Goal: Complete application form

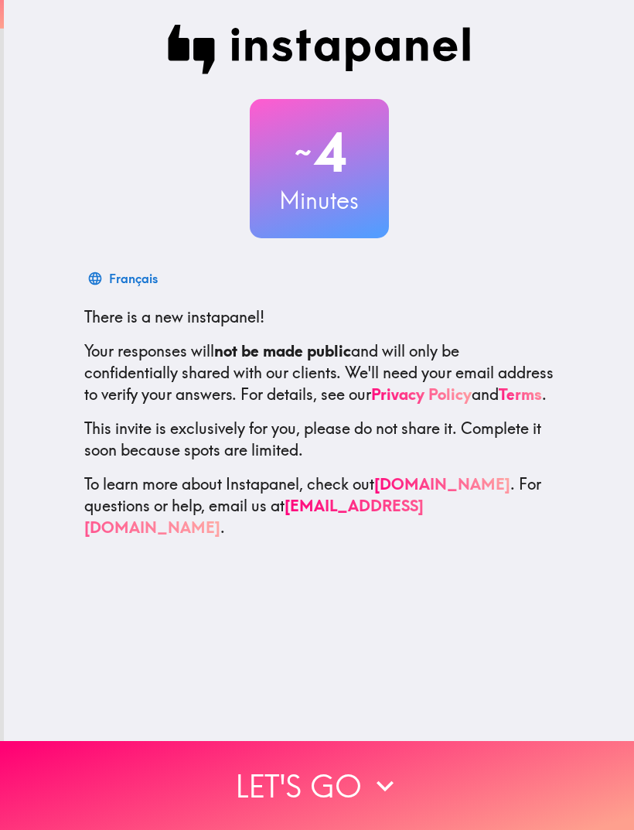
click at [155, 775] on button "Let's go" at bounding box center [317, 785] width 634 height 89
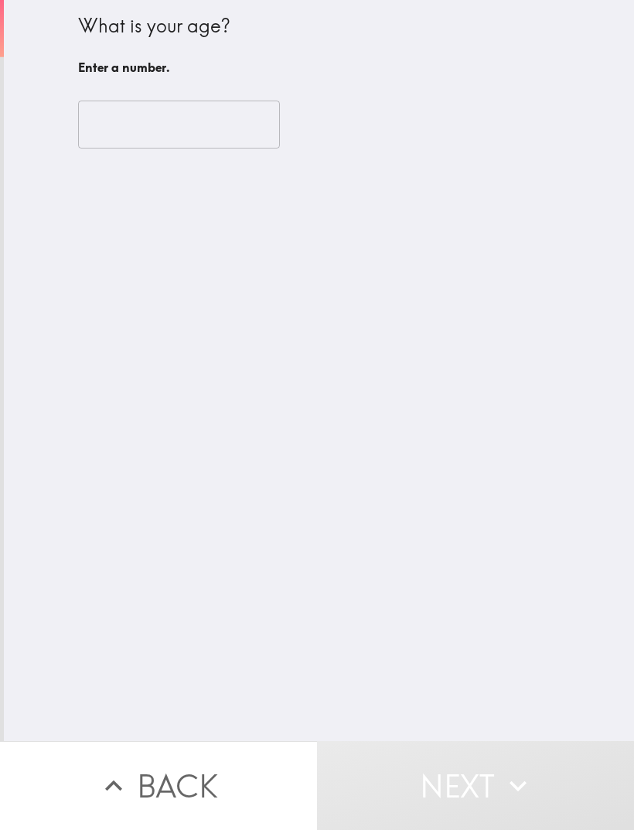
click at [134, 118] on input "number" at bounding box center [179, 125] width 202 height 48
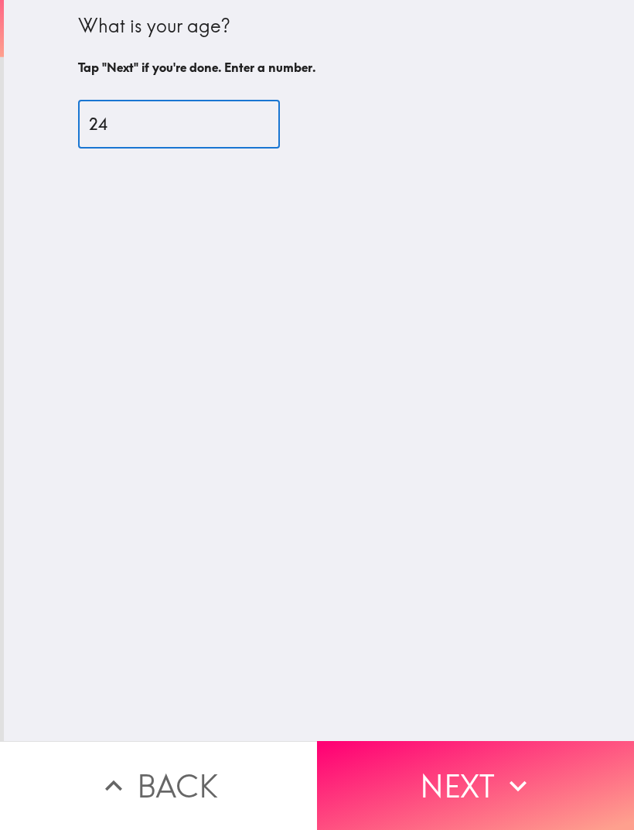
type input "24"
click at [380, 778] on button "Next" at bounding box center [475, 785] width 317 height 89
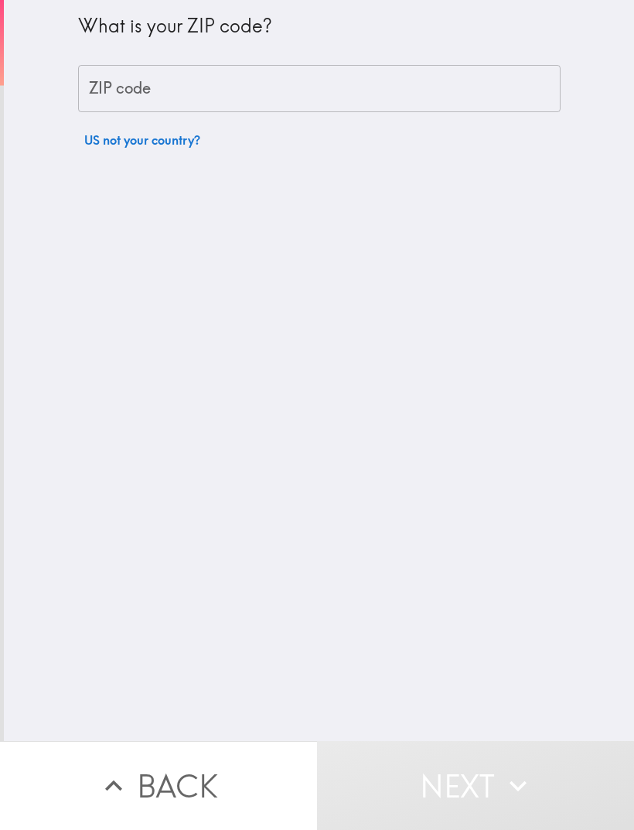
click at [132, 71] on input "ZIP code" at bounding box center [319, 89] width 483 height 48
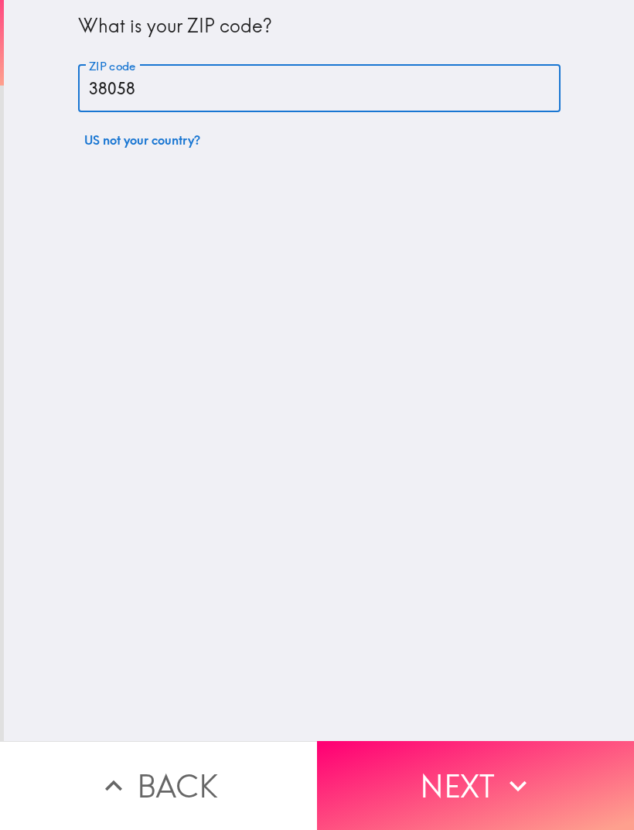
type input "38058"
click at [371, 781] on button "Next" at bounding box center [475, 785] width 317 height 89
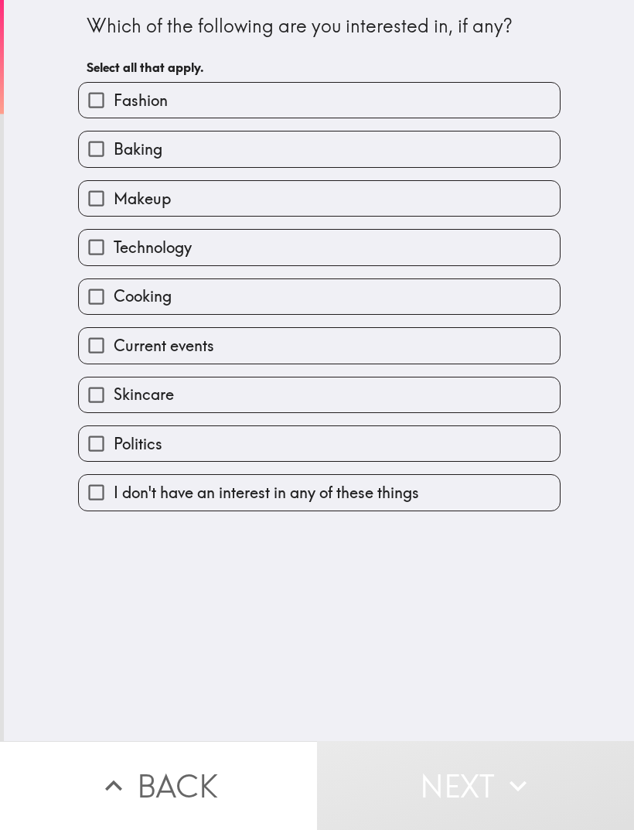
click at [113, 110] on input "Fashion" at bounding box center [96, 100] width 35 height 35
checkbox input "true"
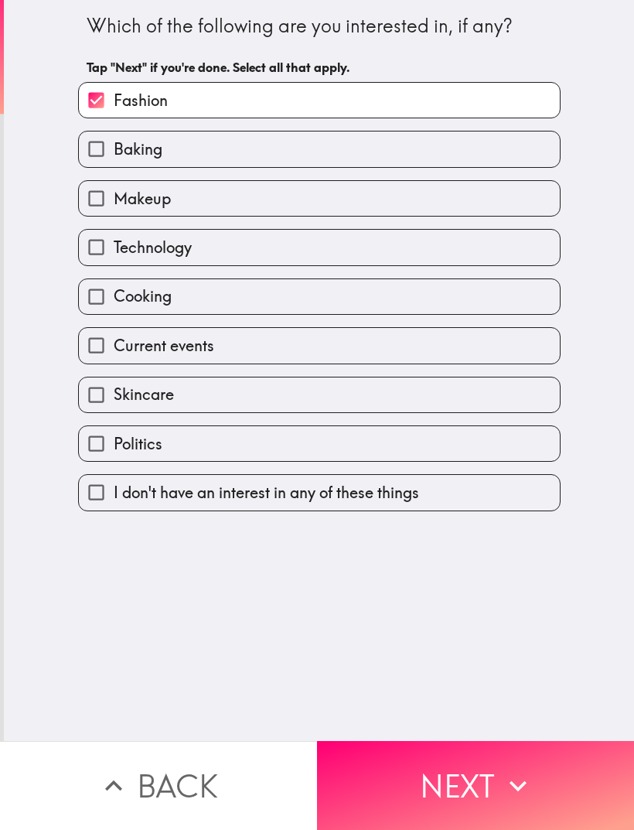
click at [110, 152] on input "Baking" at bounding box center [96, 149] width 35 height 35
checkbox input "true"
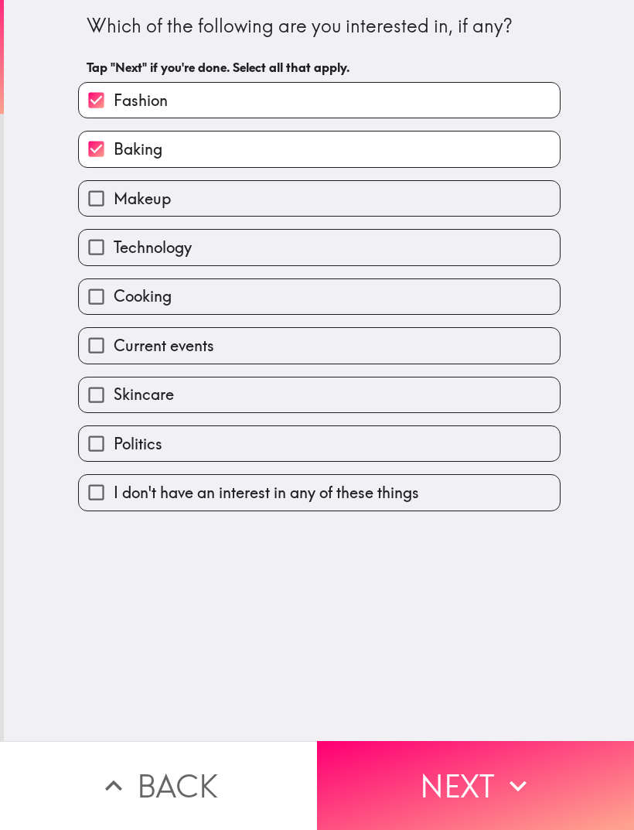
click at [100, 303] on input "Cooking" at bounding box center [96, 296] width 35 height 35
checkbox input "true"
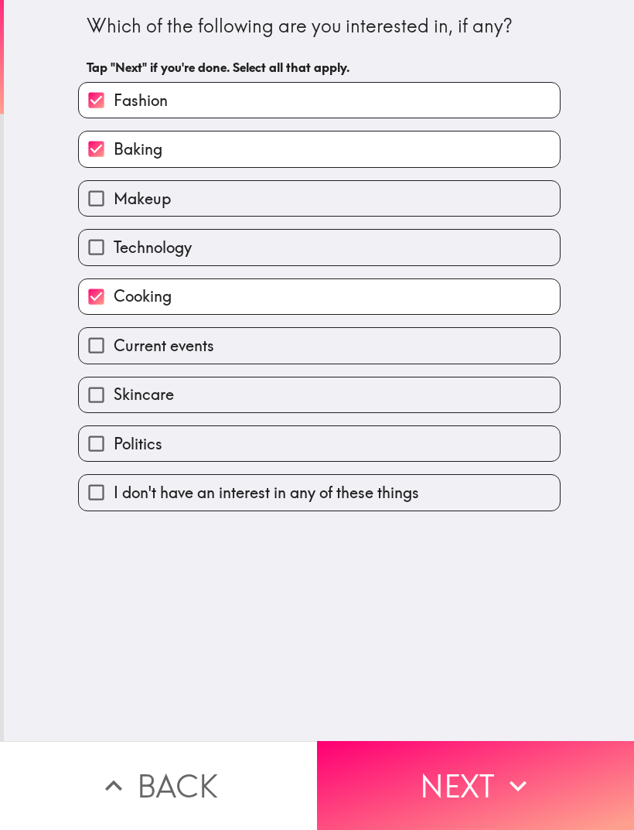
click at [110, 407] on input "Skincare" at bounding box center [96, 395] width 35 height 35
checkbox input "true"
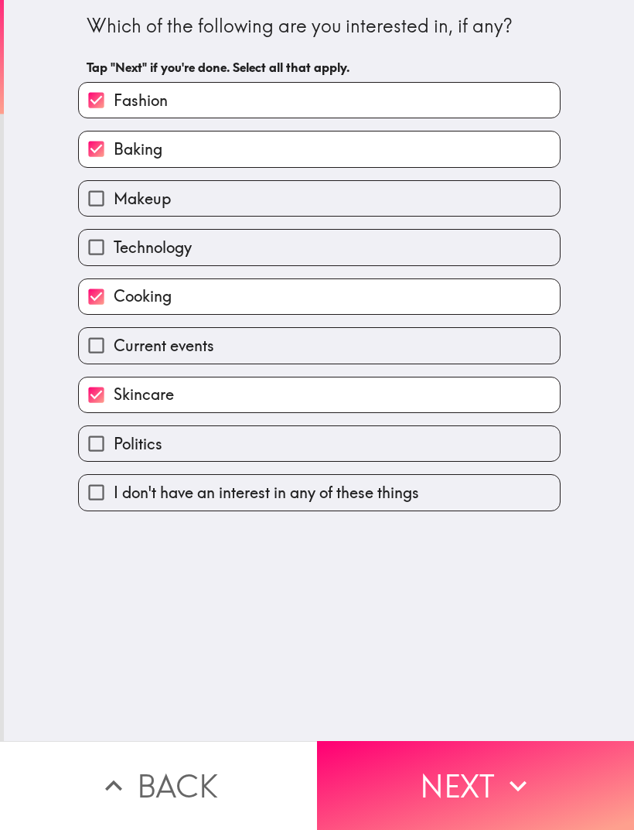
click at [364, 785] on button "Next" at bounding box center [475, 785] width 317 height 89
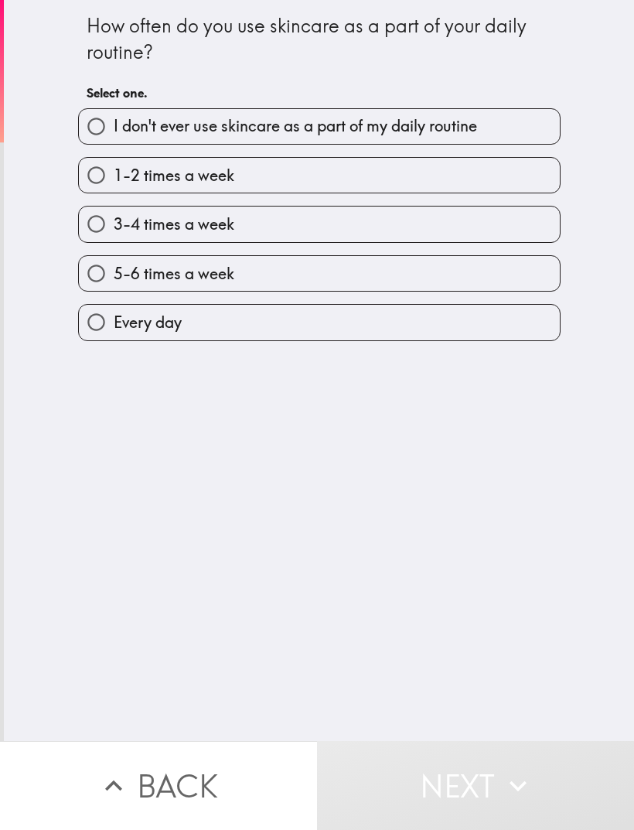
click at [104, 325] on input "Every day" at bounding box center [96, 322] width 35 height 35
radio input "true"
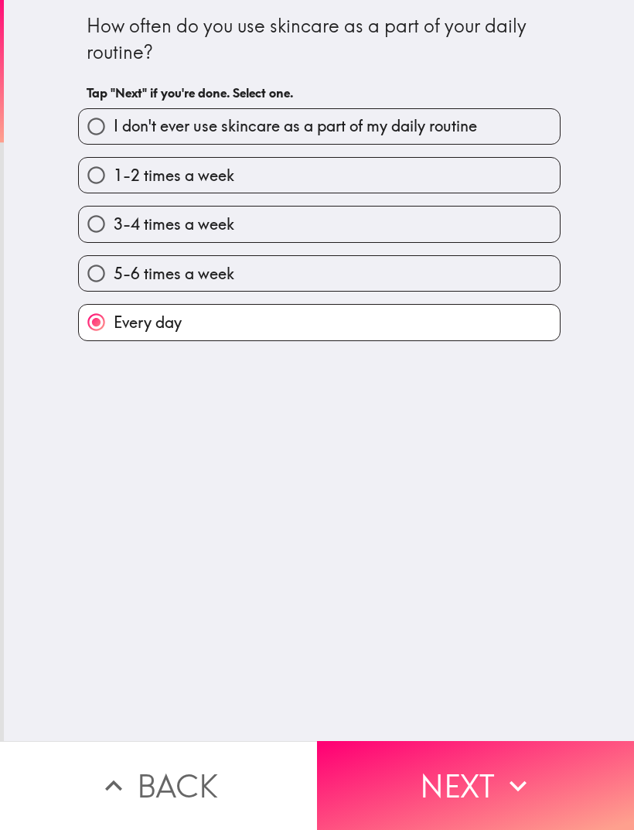
click at [377, 767] on button "Next" at bounding box center [475, 785] width 317 height 89
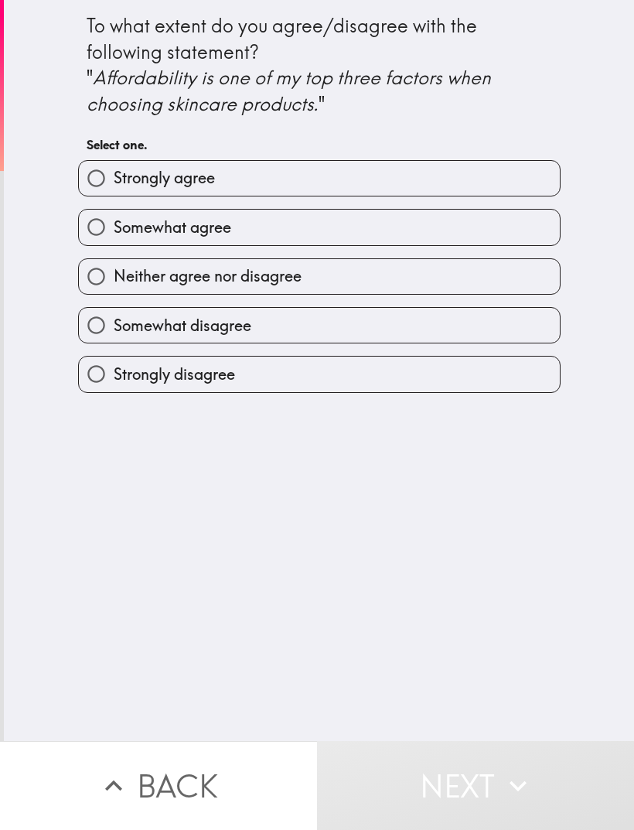
click at [126, 236] on span "Somewhat agree" at bounding box center [173, 228] width 118 height 22
click at [114, 236] on input "Somewhat agree" at bounding box center [96, 227] width 35 height 35
radio input "true"
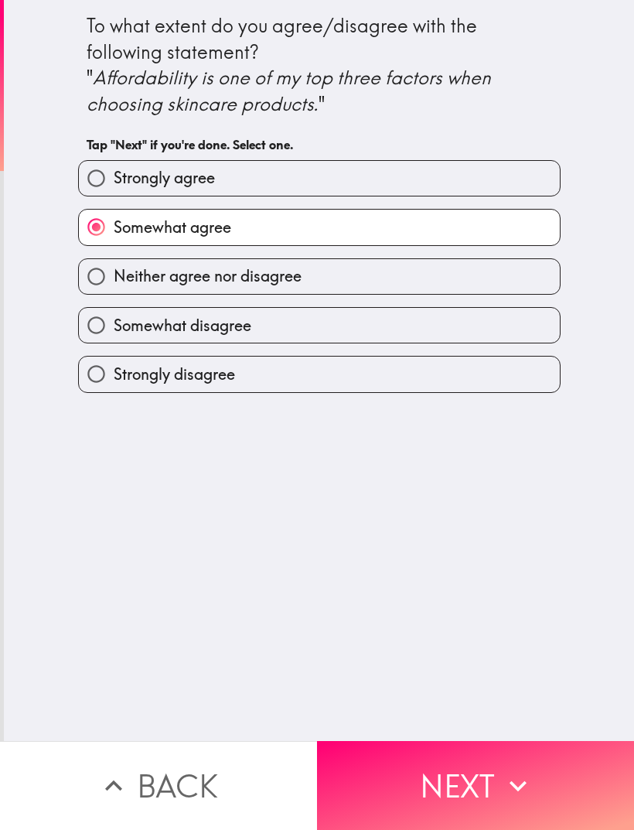
click at [366, 771] on button "Next" at bounding box center [475, 785] width 317 height 89
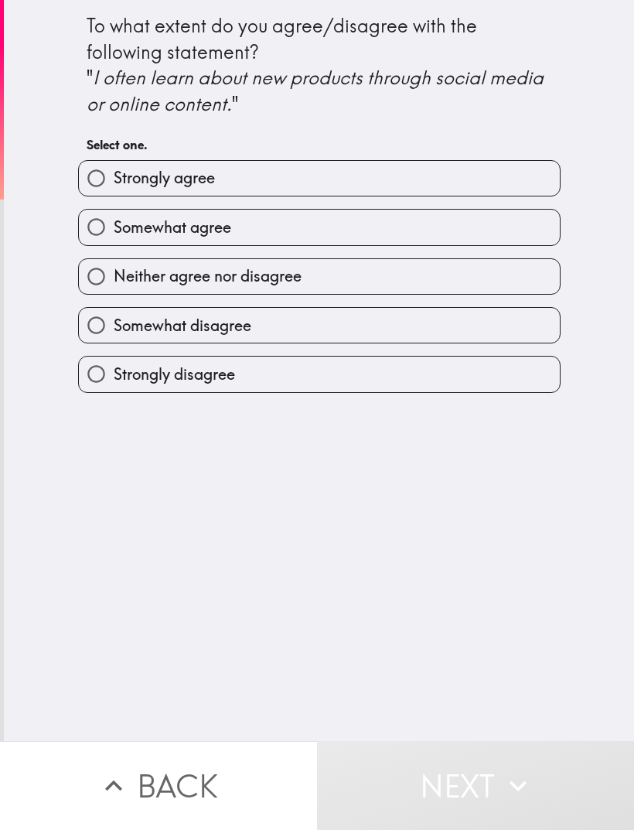
click at [111, 181] on input "Strongly agree" at bounding box center [96, 178] width 35 height 35
radio input "true"
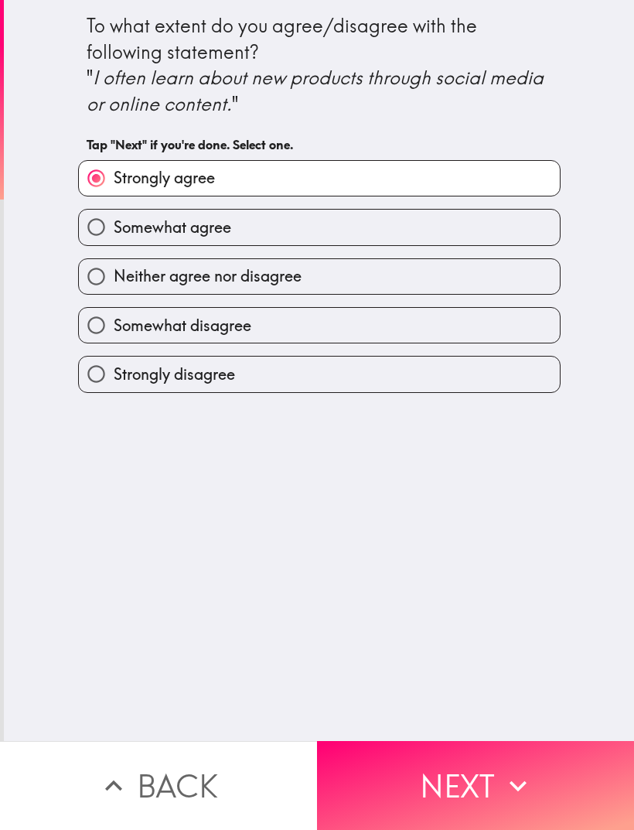
click at [388, 773] on button "Next" at bounding box center [475, 785] width 317 height 89
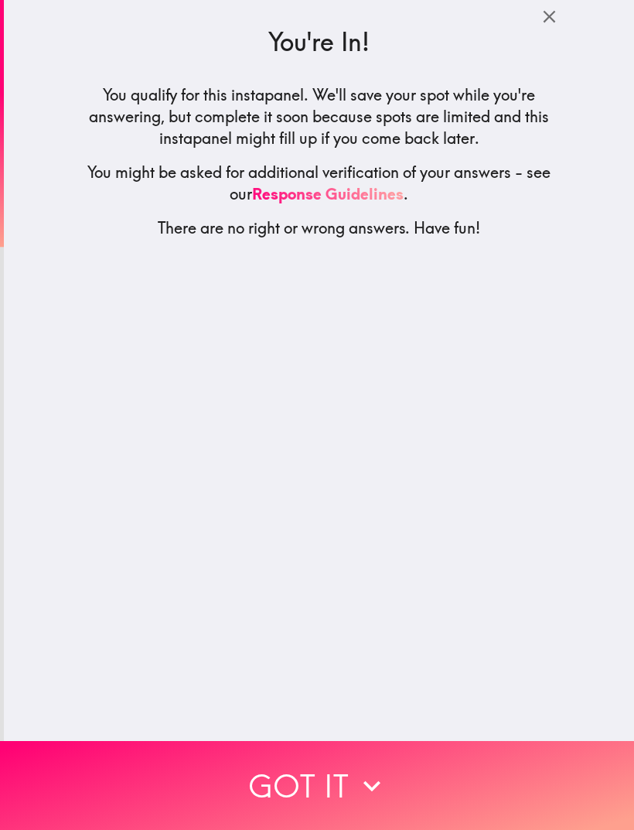
click at [141, 741] on button "Got it" at bounding box center [317, 785] width 634 height 89
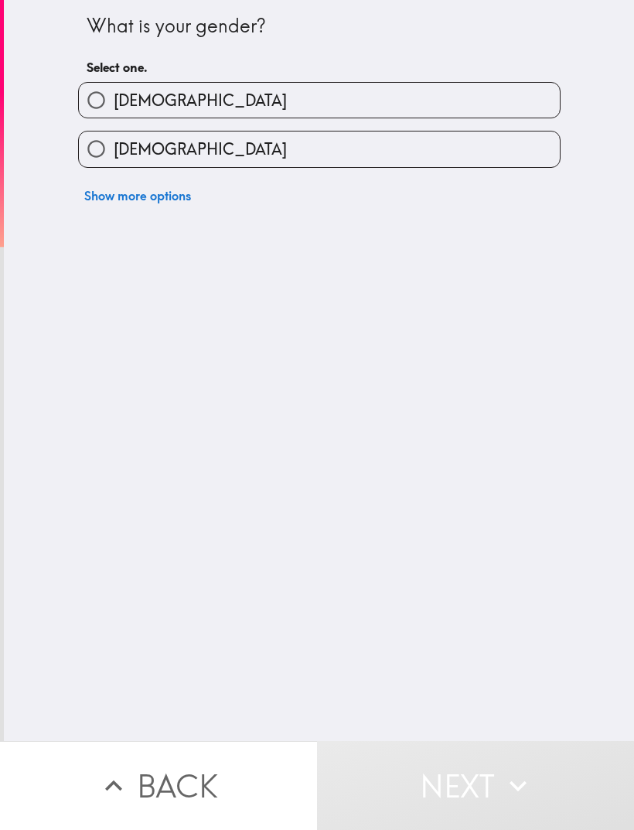
click at [111, 149] on input "[DEMOGRAPHIC_DATA]" at bounding box center [96, 149] width 35 height 35
radio input "true"
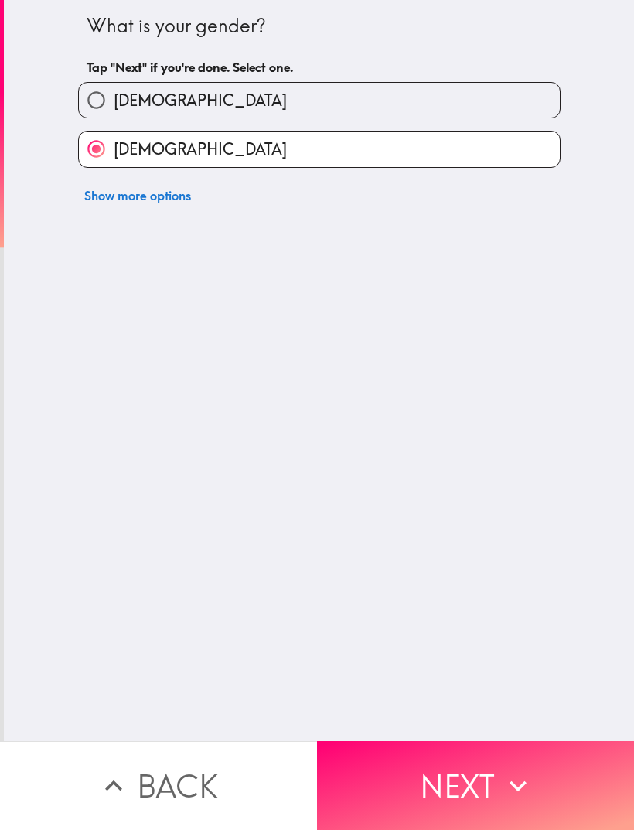
click at [397, 776] on button "Next" at bounding box center [475, 785] width 317 height 89
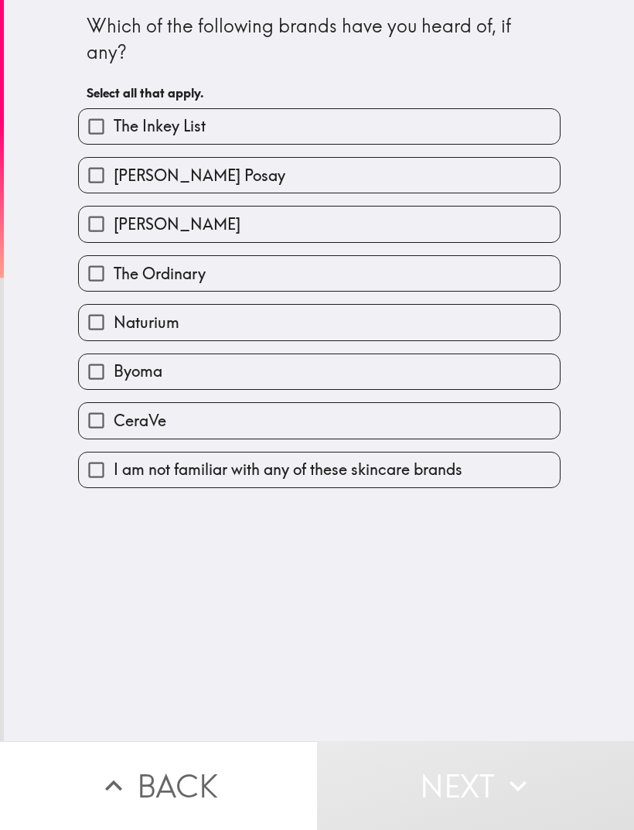
click at [110, 279] on input "The Ordinary" at bounding box center [96, 273] width 35 height 35
checkbox input "true"
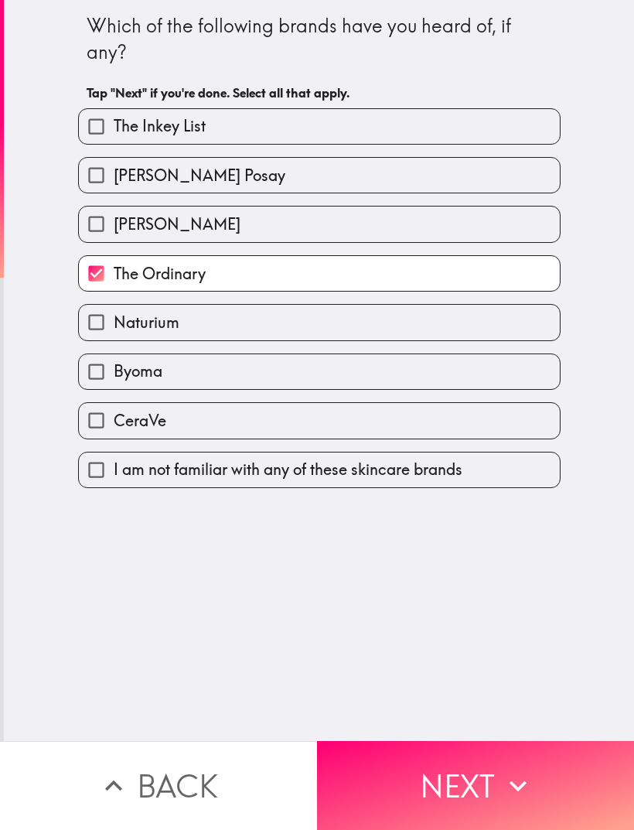
click at [103, 425] on input "CeraVe" at bounding box center [96, 420] width 35 height 35
checkbox input "true"
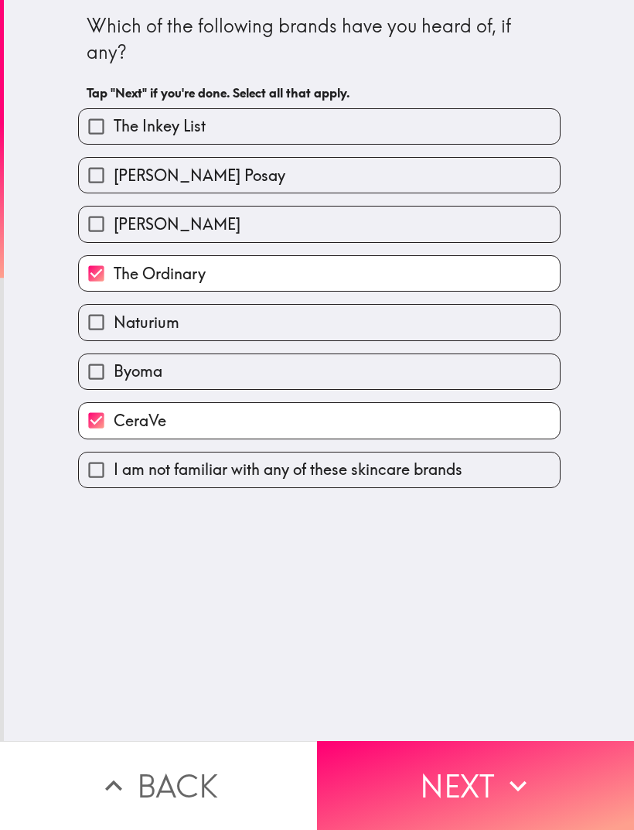
click at [373, 781] on button "Next" at bounding box center [475, 785] width 317 height 89
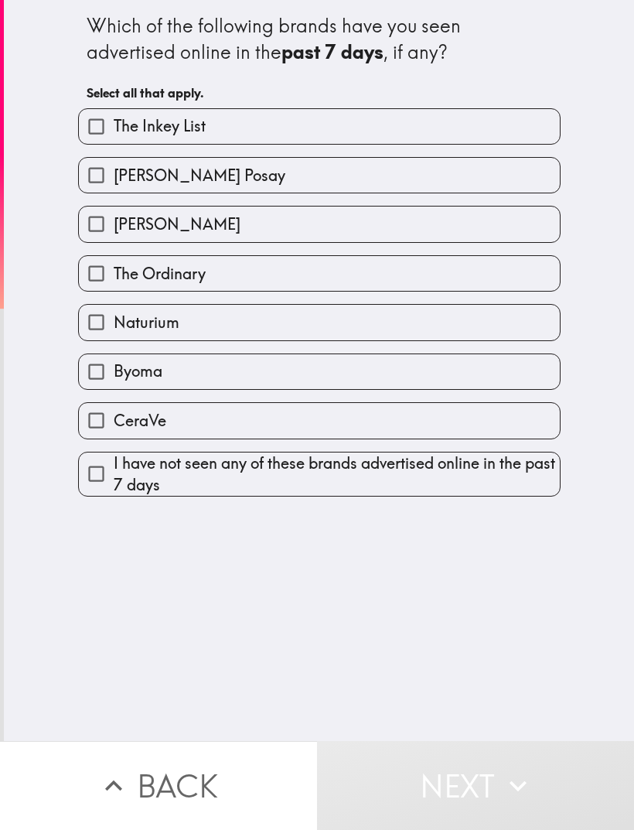
click at [113, 267] on input "The Ordinary" at bounding box center [96, 273] width 35 height 35
checkbox input "true"
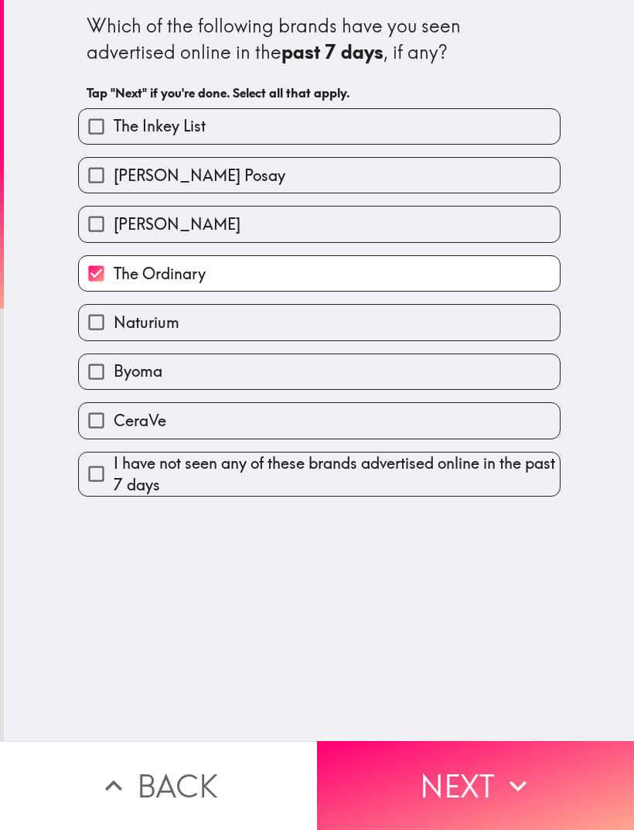
click at [114, 423] on input "CeraVe" at bounding box center [96, 420] width 35 height 35
checkbox input "true"
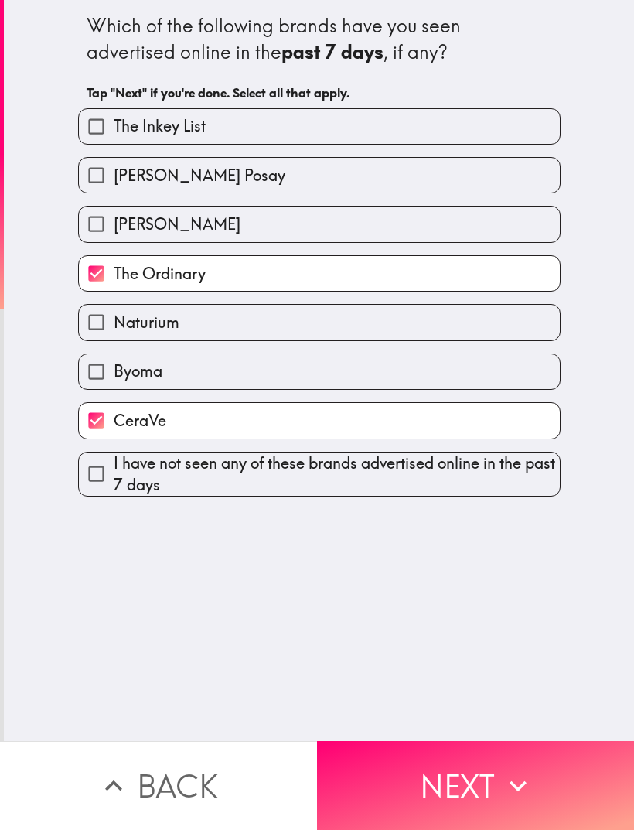
click at [375, 785] on button "Next" at bounding box center [475, 785] width 317 height 89
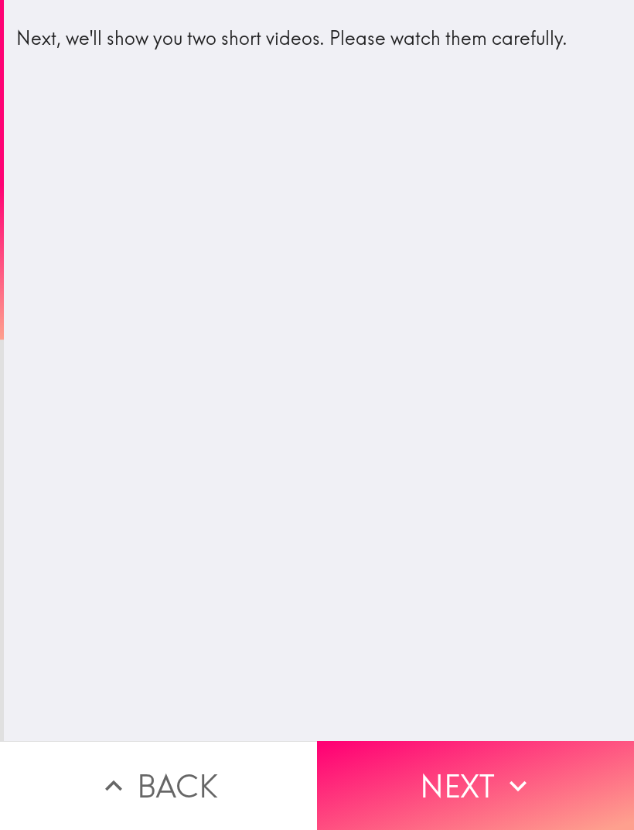
click at [385, 791] on button "Next" at bounding box center [475, 785] width 317 height 89
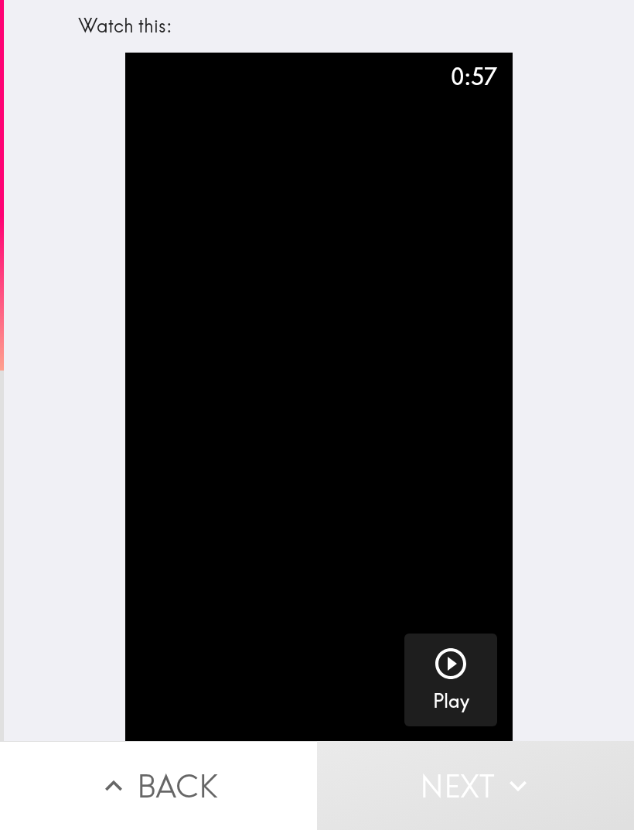
click at [443, 679] on icon "button" at bounding box center [451, 663] width 37 height 37
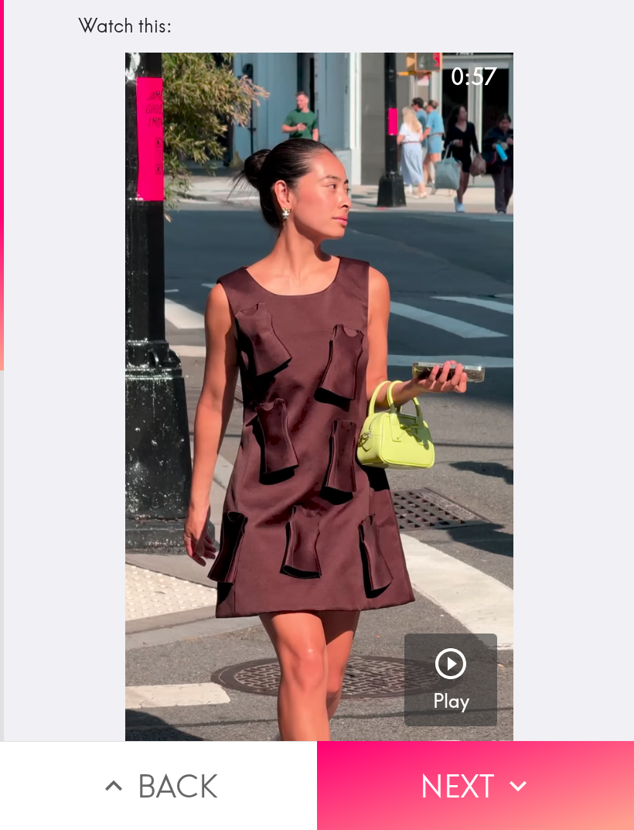
click at [380, 787] on button "Next" at bounding box center [475, 785] width 317 height 89
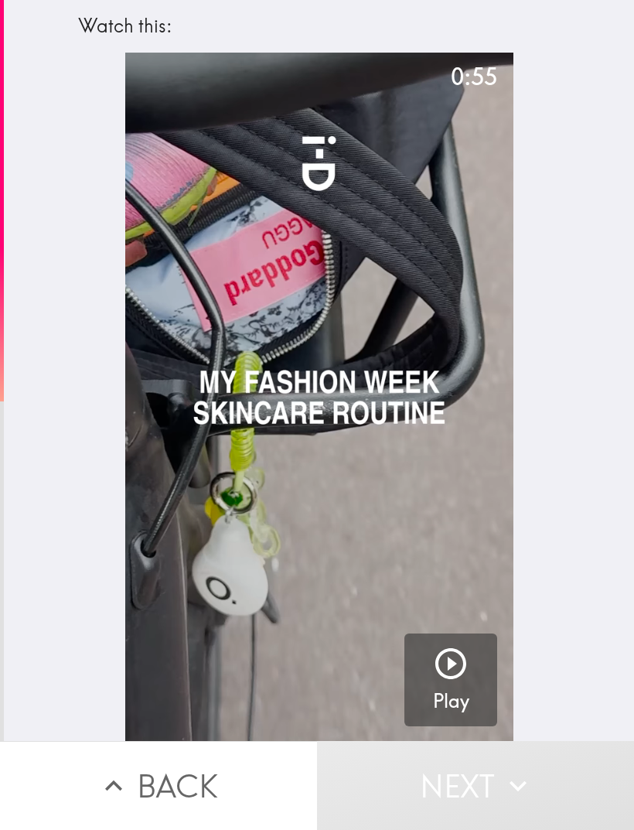
click at [449, 675] on icon "button" at bounding box center [451, 663] width 37 height 37
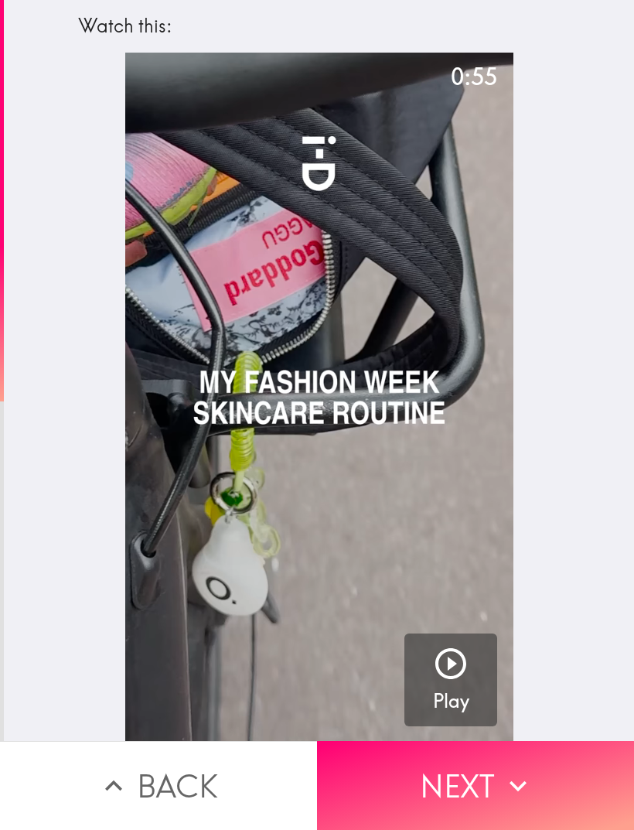
click at [385, 783] on button "Next" at bounding box center [475, 785] width 317 height 89
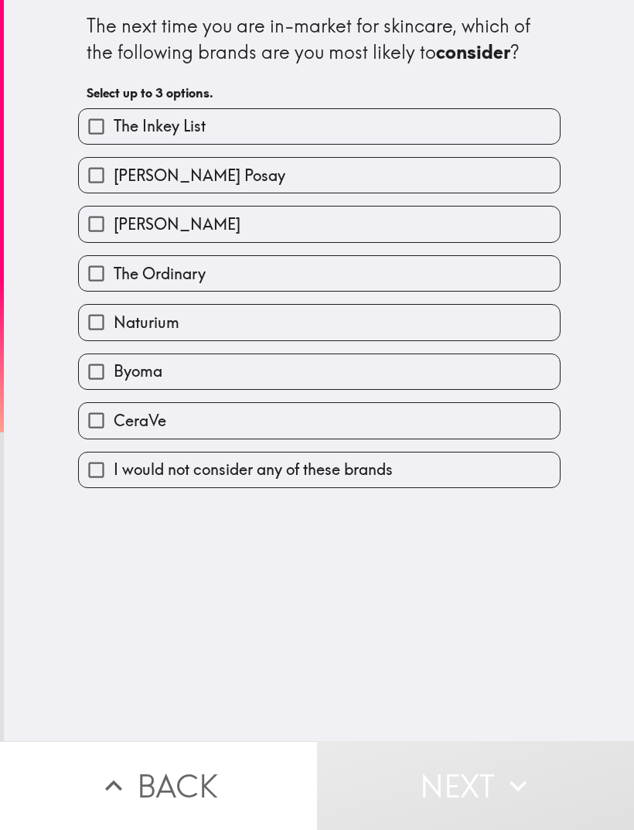
click at [91, 267] on input "The Ordinary" at bounding box center [96, 273] width 35 height 35
checkbox input "true"
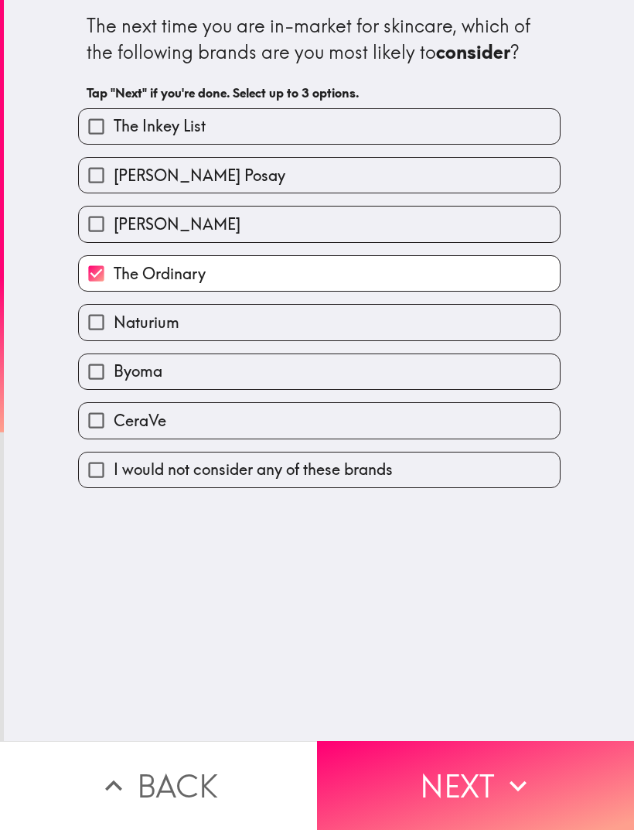
click at [110, 422] on input "CeraVe" at bounding box center [96, 420] width 35 height 35
checkbox input "true"
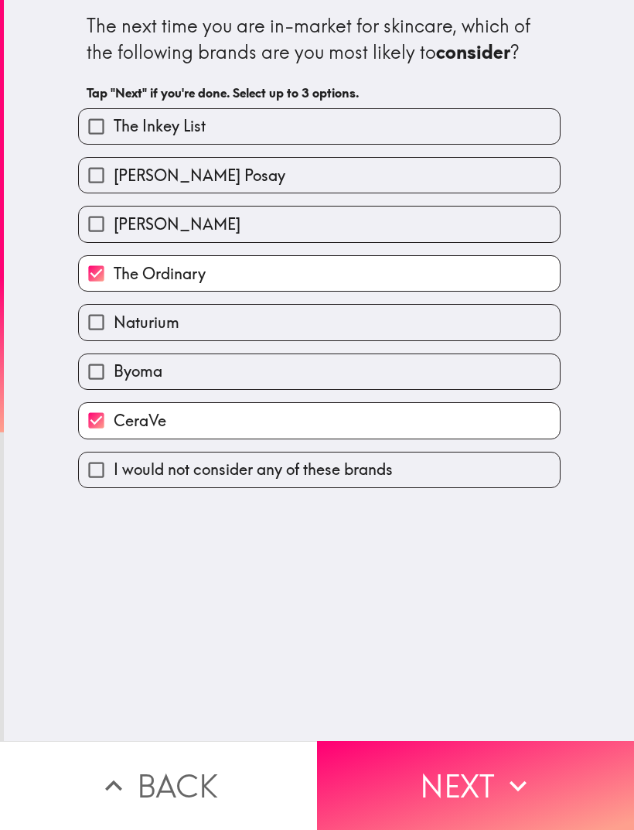
click at [364, 781] on button "Next" at bounding box center [475, 785] width 317 height 89
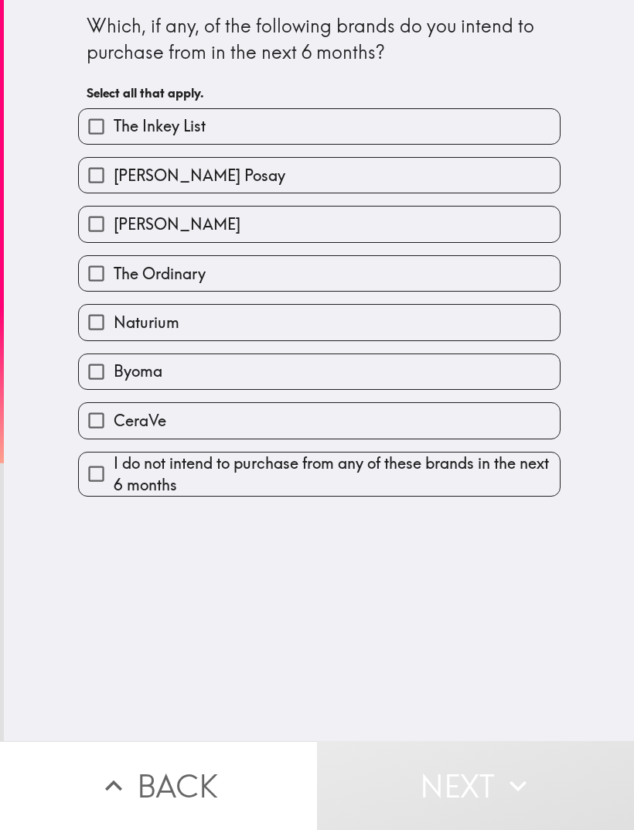
click at [114, 412] on input "CeraVe" at bounding box center [96, 420] width 35 height 35
checkbox input "true"
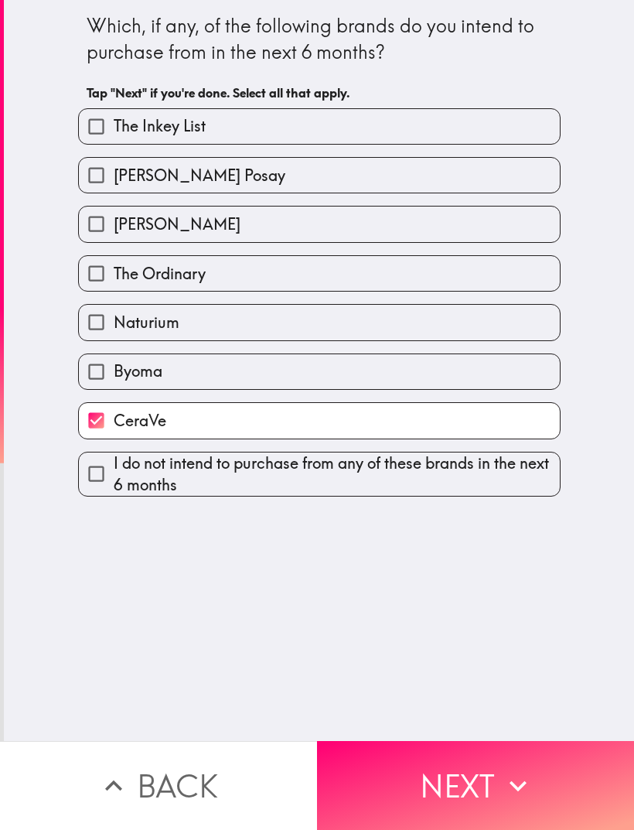
click at [106, 287] on input "The Ordinary" at bounding box center [96, 273] width 35 height 35
checkbox input "true"
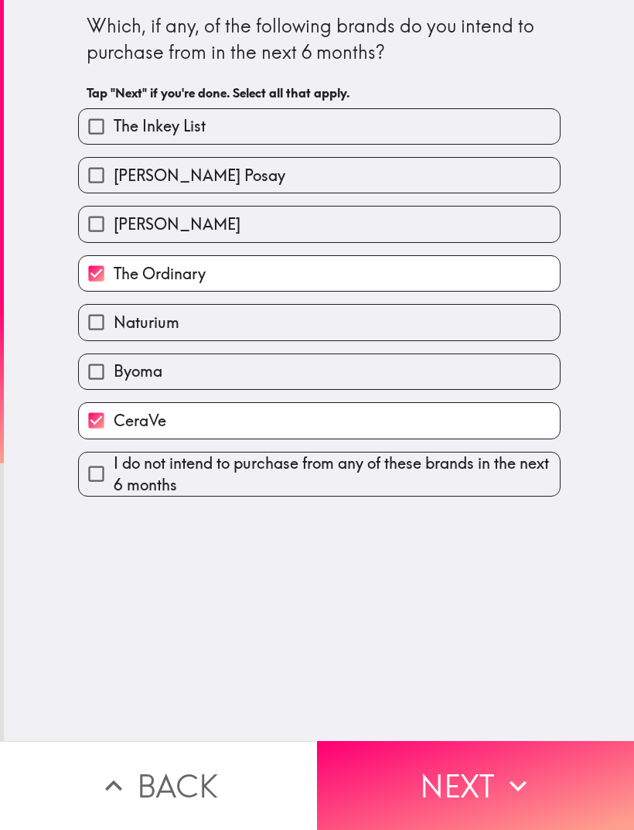
click at [352, 781] on button "Next" at bounding box center [475, 785] width 317 height 89
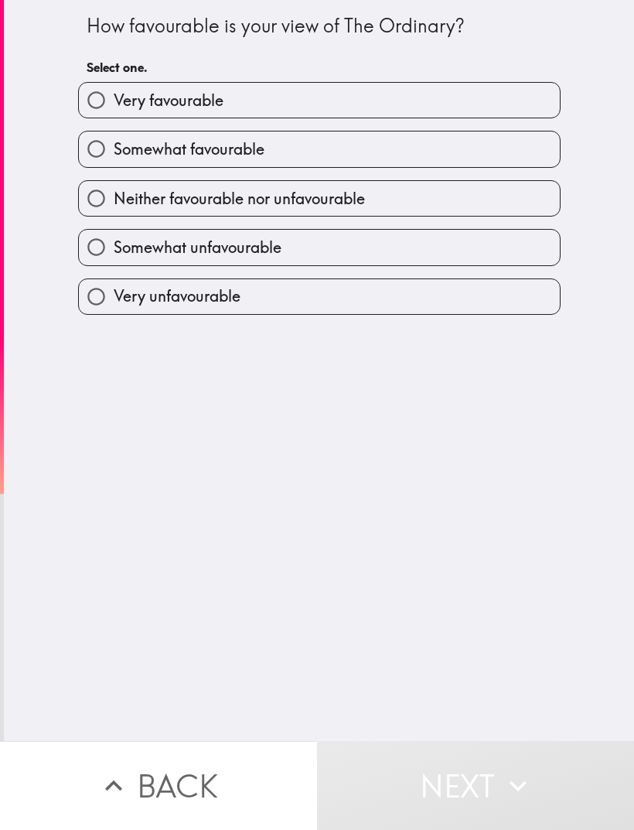
click at [106, 108] on input "Very favourable" at bounding box center [96, 100] width 35 height 35
radio input "true"
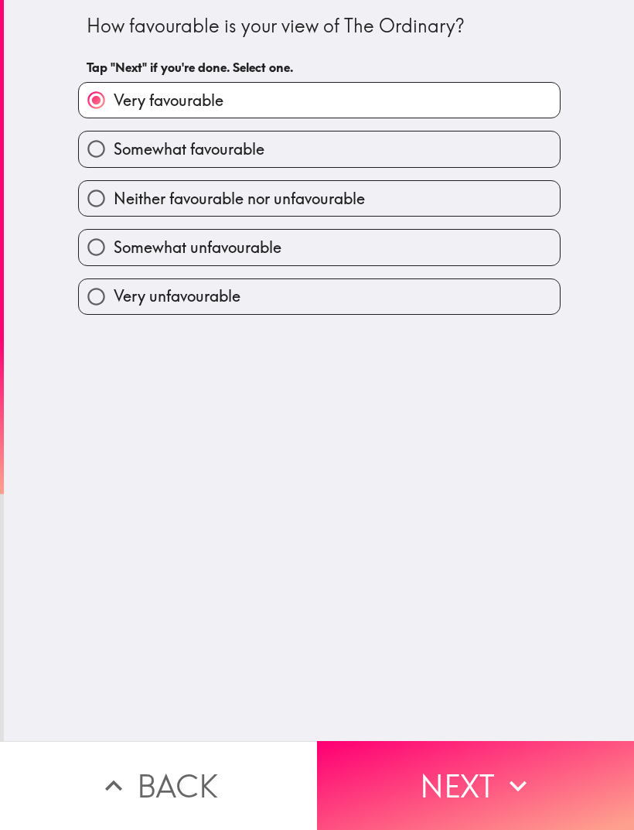
click at [386, 793] on button "Next" at bounding box center [475, 785] width 317 height 89
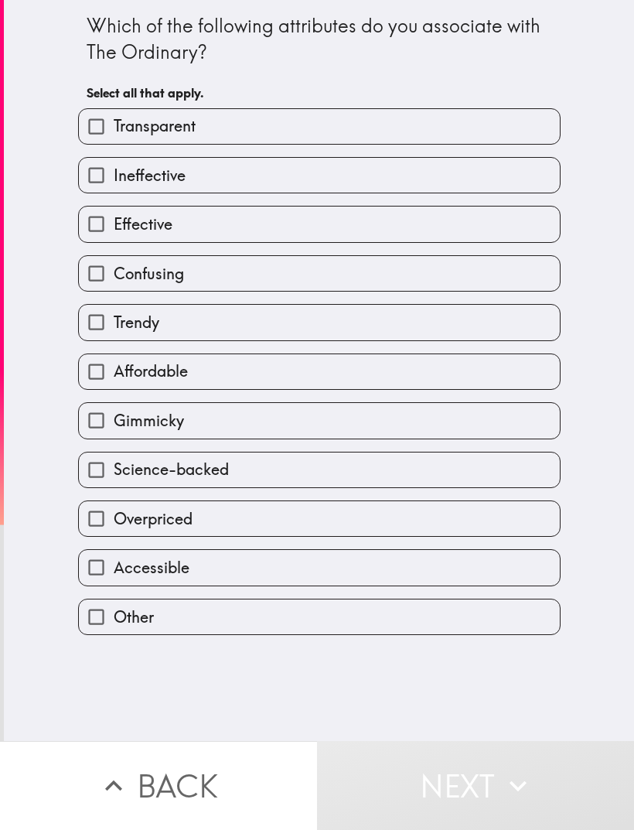
click at [106, 128] on input "Transparent" at bounding box center [96, 126] width 35 height 35
checkbox input "true"
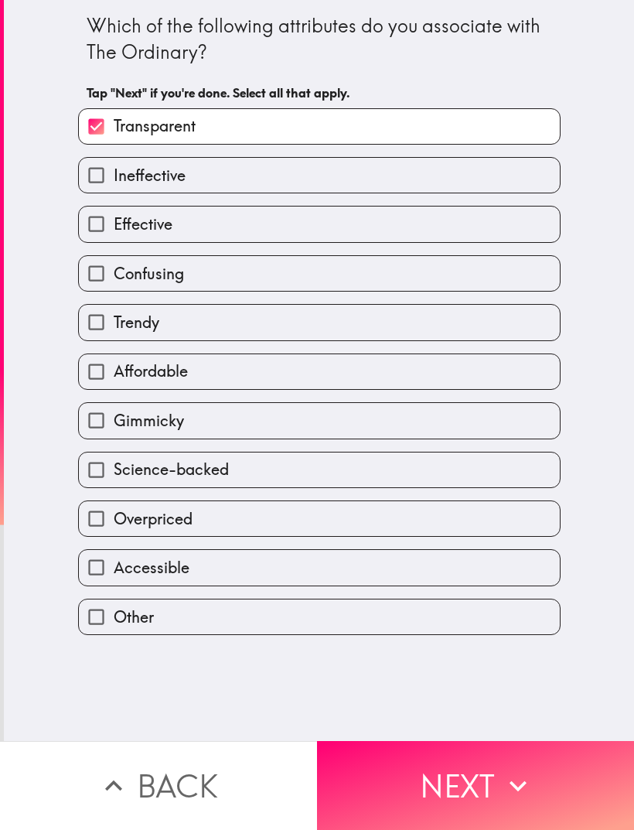
click at [109, 236] on input "Effective" at bounding box center [96, 224] width 35 height 35
checkbox input "true"
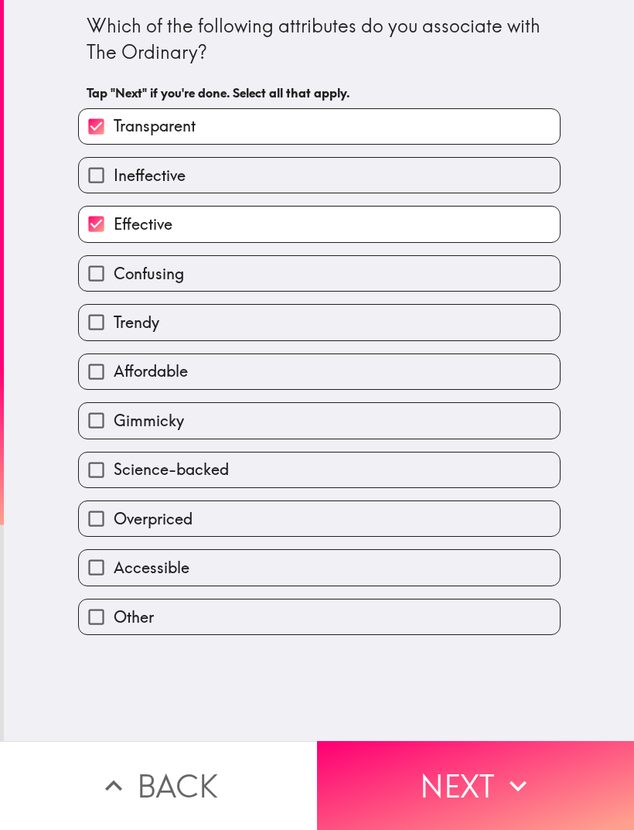
click at [223, 578] on label "Accessible" at bounding box center [319, 567] width 481 height 35
click at [114, 578] on input "Accessible" at bounding box center [96, 567] width 35 height 35
checkbox input "true"
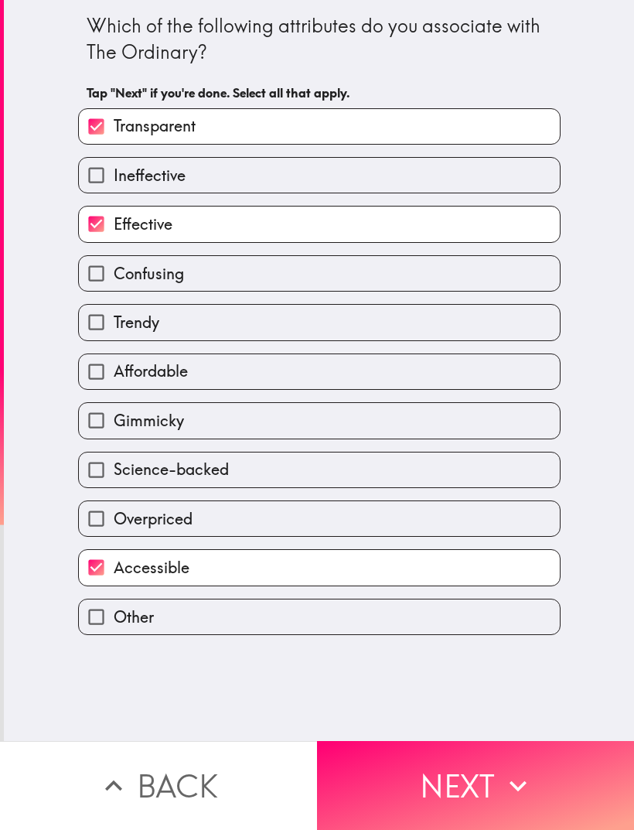
click at [378, 785] on button "Next" at bounding box center [475, 785] width 317 height 89
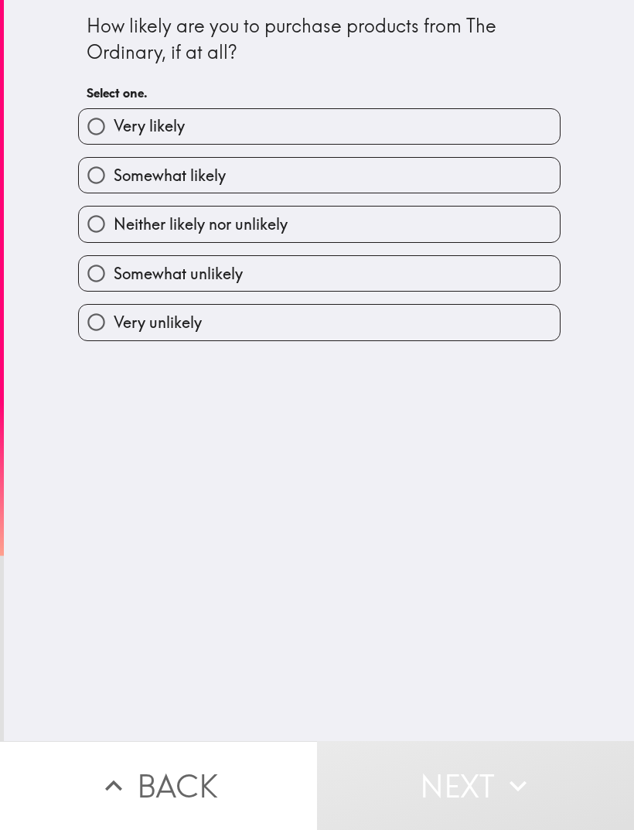
click at [104, 132] on input "Very likely" at bounding box center [96, 126] width 35 height 35
radio input "true"
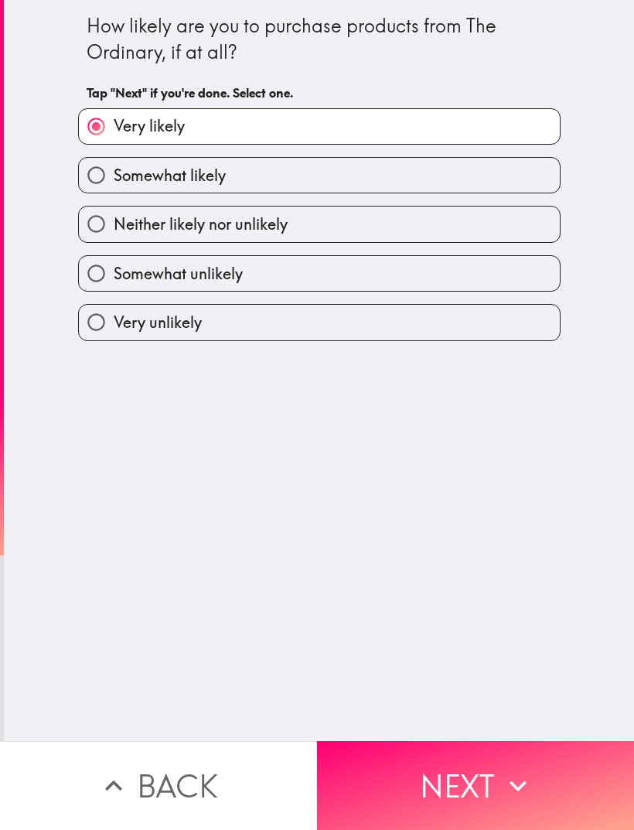
click at [397, 800] on button "Next" at bounding box center [475, 785] width 317 height 89
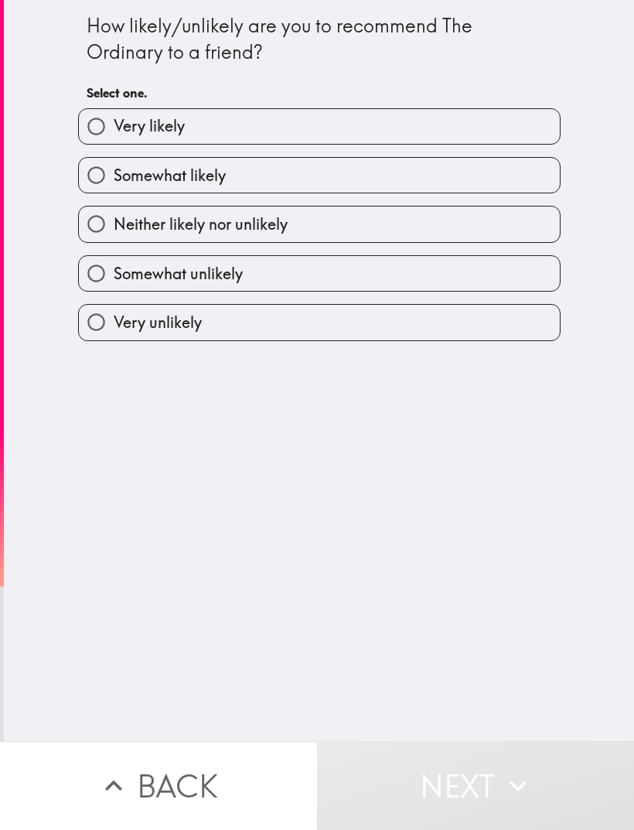
click at [105, 176] on input "Somewhat likely" at bounding box center [96, 175] width 35 height 35
radio input "true"
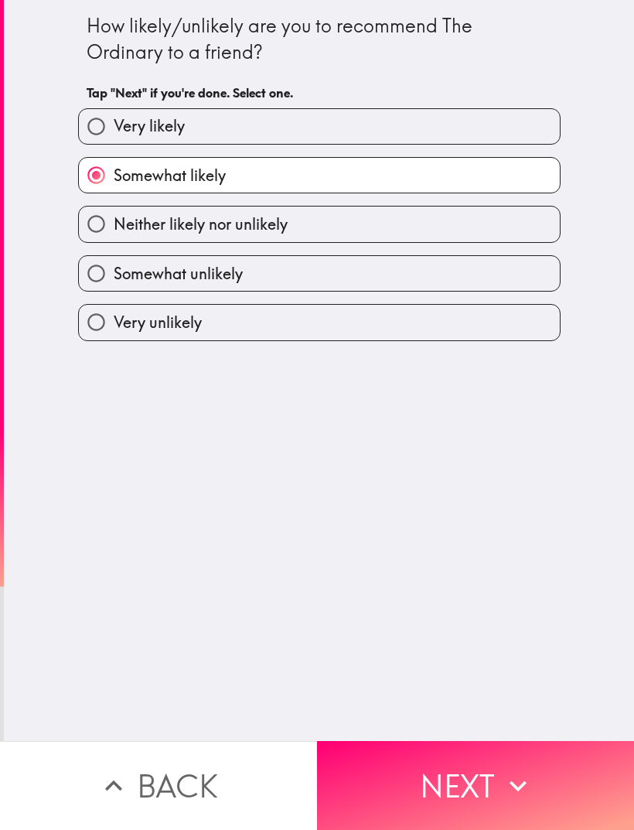
click at [404, 775] on button "Next" at bounding box center [475, 785] width 317 height 89
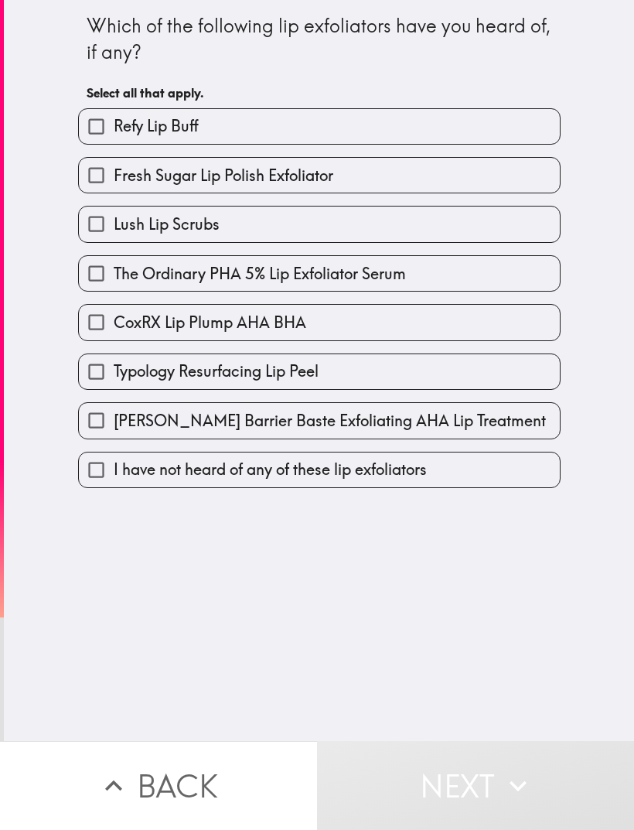
click at [110, 220] on input "Lush Lip Scrubs" at bounding box center [96, 224] width 35 height 35
checkbox input "true"
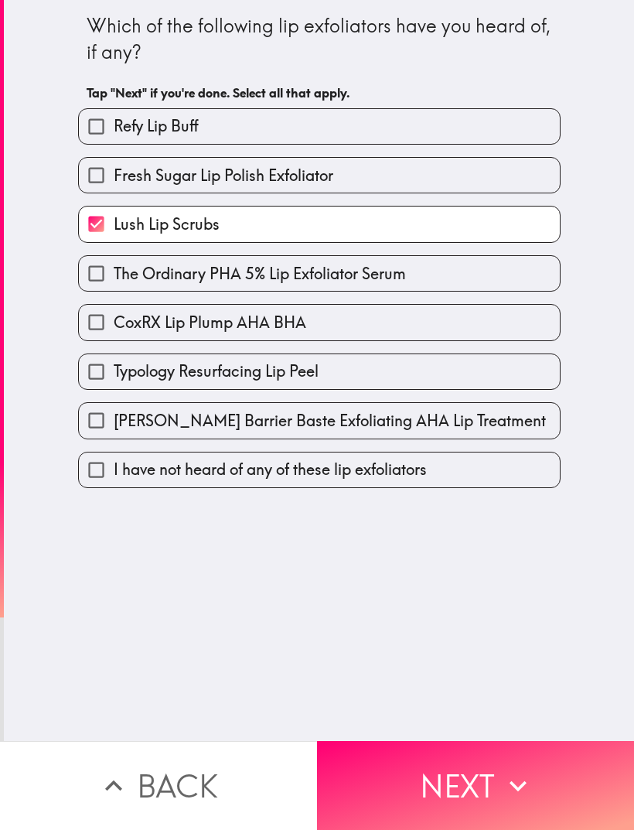
click at [108, 276] on input "The Ordinary PHA 5% Lip Exfoliator Serum" at bounding box center [96, 273] width 35 height 35
checkbox input "true"
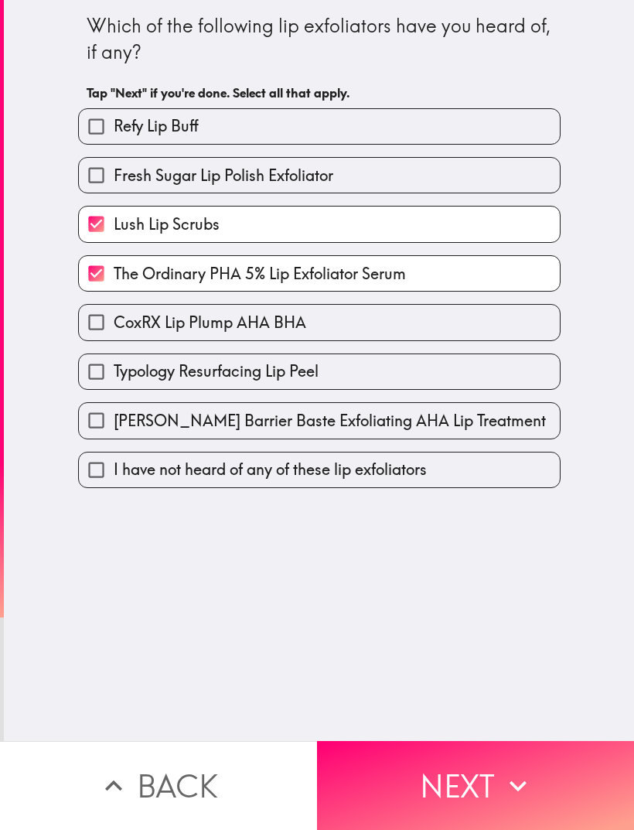
click at [371, 778] on button "Next" at bounding box center [475, 785] width 317 height 89
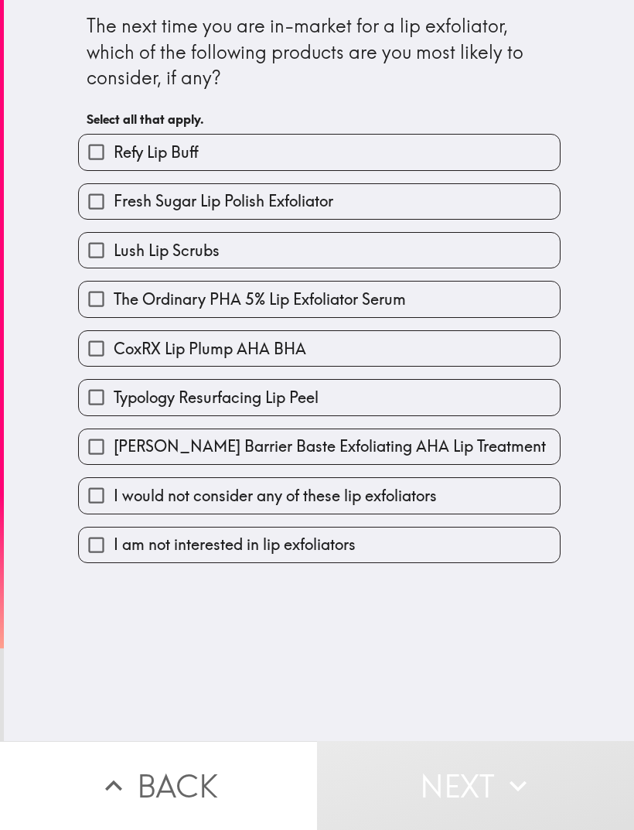
click at [124, 299] on span "The Ordinary PHA 5% Lip Exfoliator Serum" at bounding box center [260, 300] width 292 height 22
click at [114, 299] on input "The Ordinary PHA 5% Lip Exfoliator Serum" at bounding box center [96, 299] width 35 height 35
checkbox input "true"
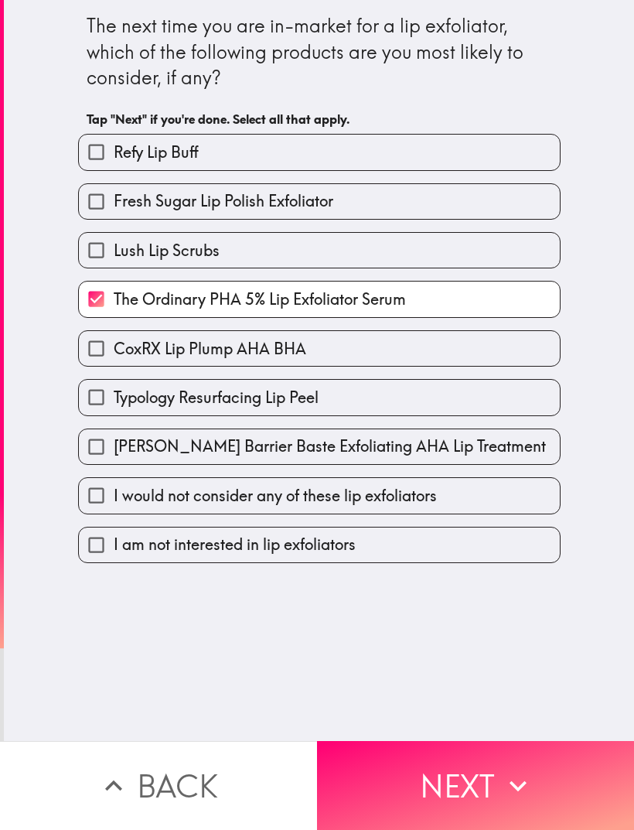
click at [384, 784] on button "Next" at bounding box center [475, 785] width 317 height 89
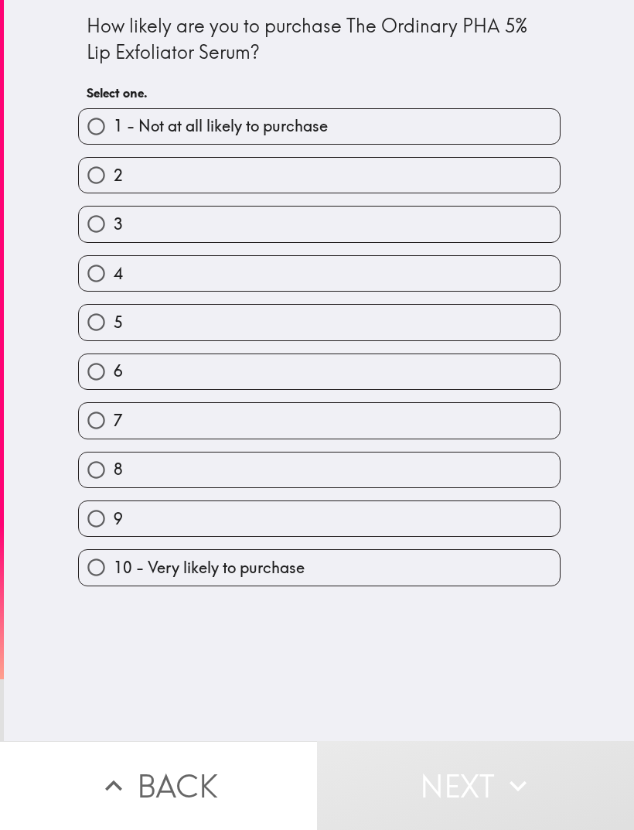
click at [126, 473] on label "8" at bounding box center [319, 470] width 481 height 35
click at [114, 473] on input "8" at bounding box center [96, 470] width 35 height 35
radio input "true"
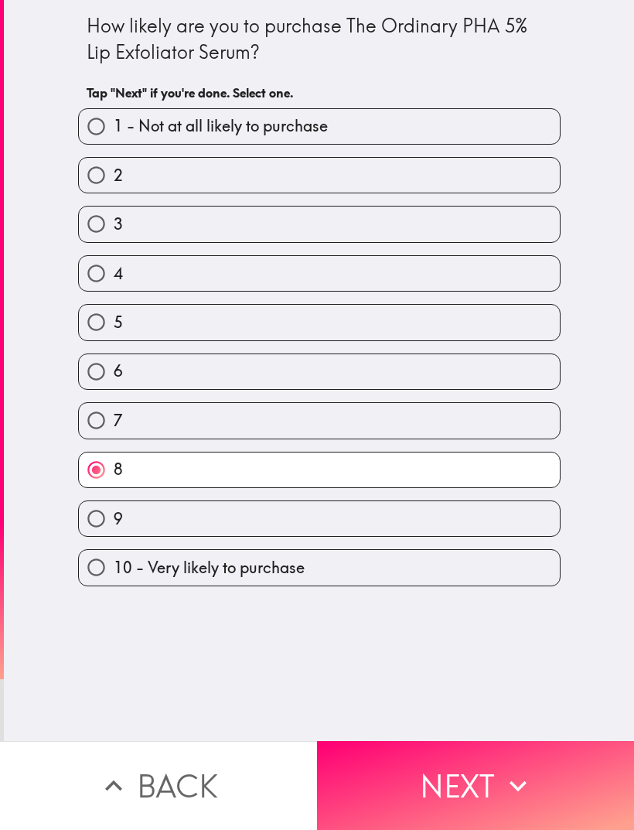
click at [382, 778] on button "Next" at bounding box center [475, 785] width 317 height 89
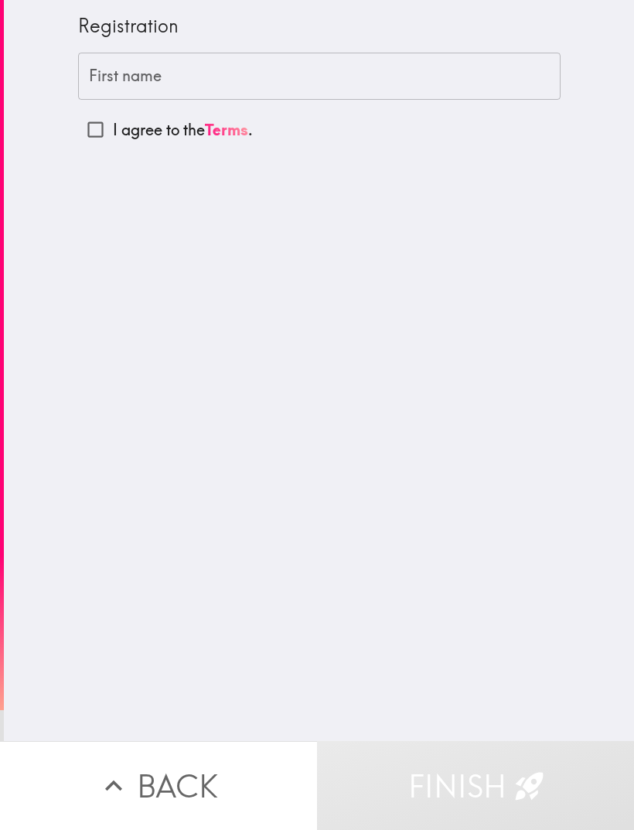
click at [118, 72] on div "First name First name" at bounding box center [319, 77] width 483 height 48
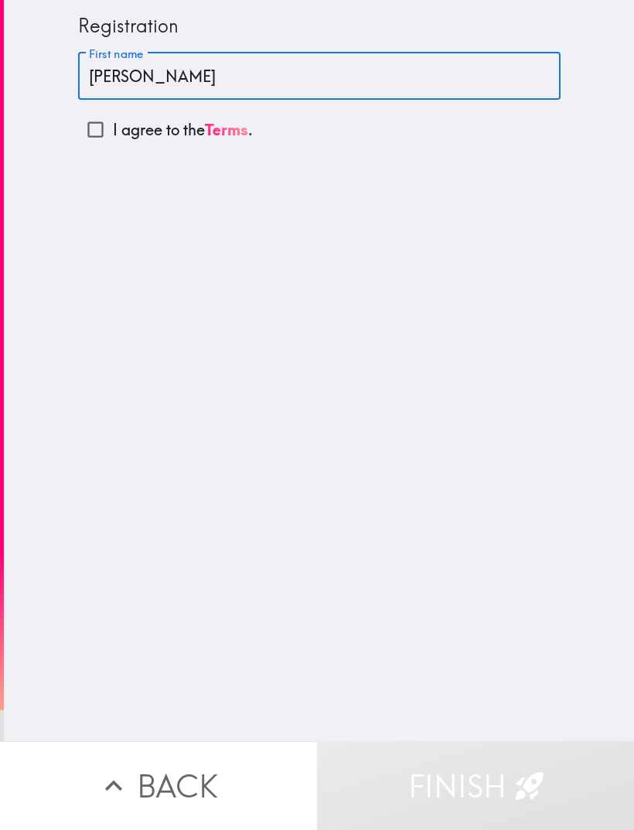
type input "[PERSON_NAME]"
click at [97, 125] on input "I agree to the Terms ." at bounding box center [95, 129] width 35 height 35
checkbox input "true"
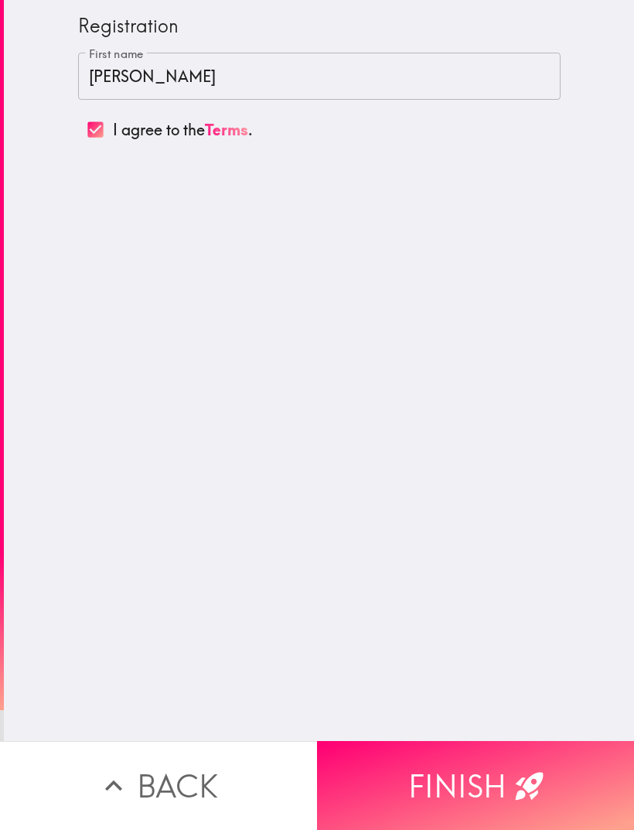
click at [390, 780] on button "Finish" at bounding box center [475, 785] width 317 height 89
